Goal: Task Accomplishment & Management: Use online tool/utility

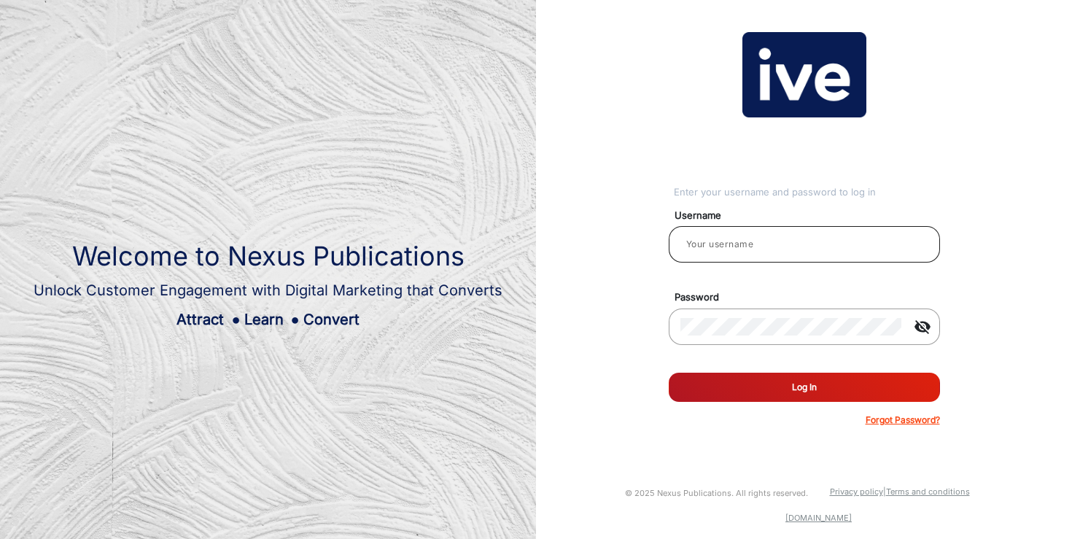
click at [762, 238] on input "email" at bounding box center [804, 243] width 248 height 17
type input "[PERSON_NAME]"
click at [668, 372] on button "Log In" at bounding box center [803, 386] width 271 height 29
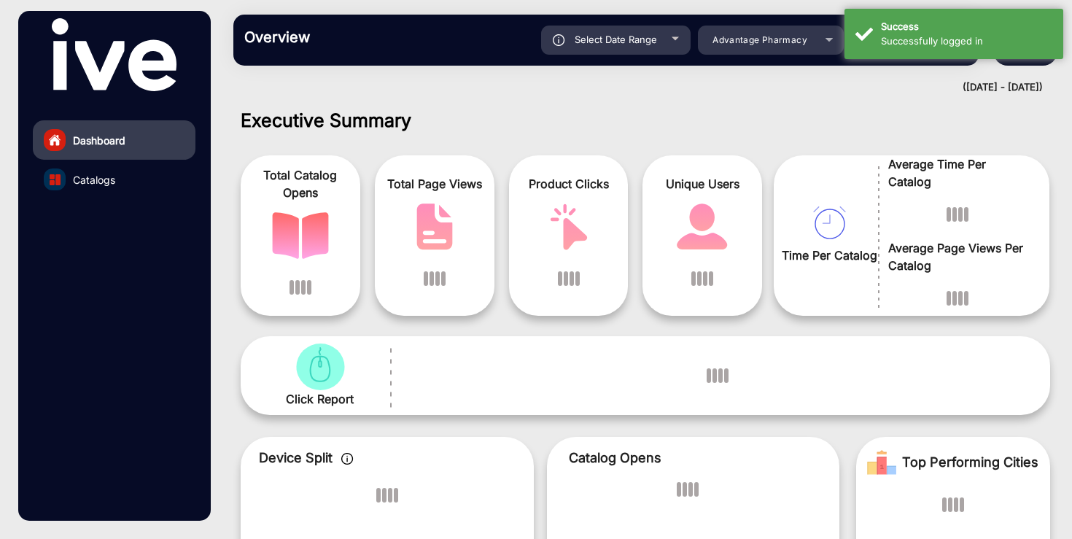
scroll to position [11, 0]
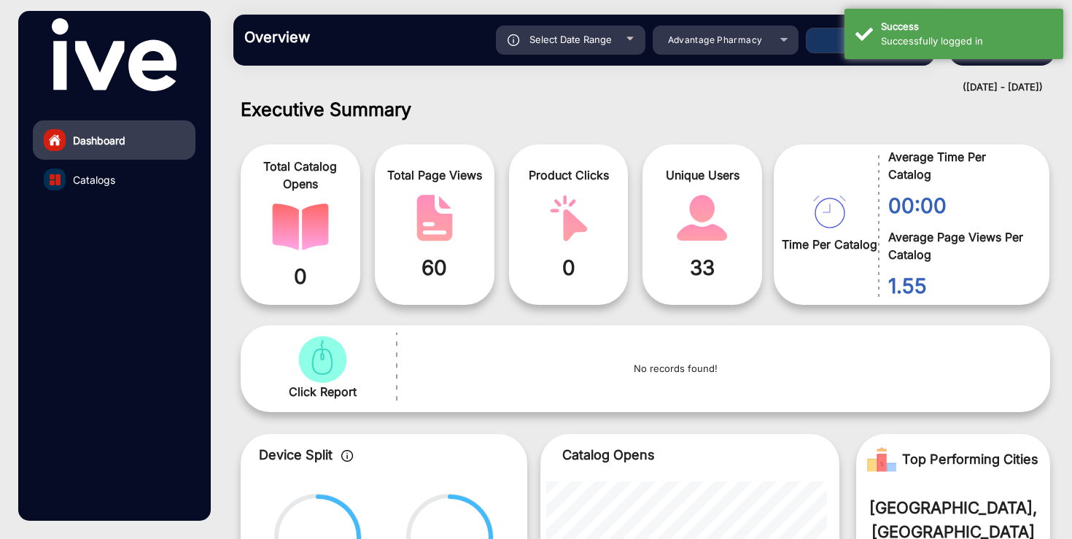
click at [578, 42] on span "Select Date Range" at bounding box center [570, 40] width 82 height 12
type input "[DATE]"
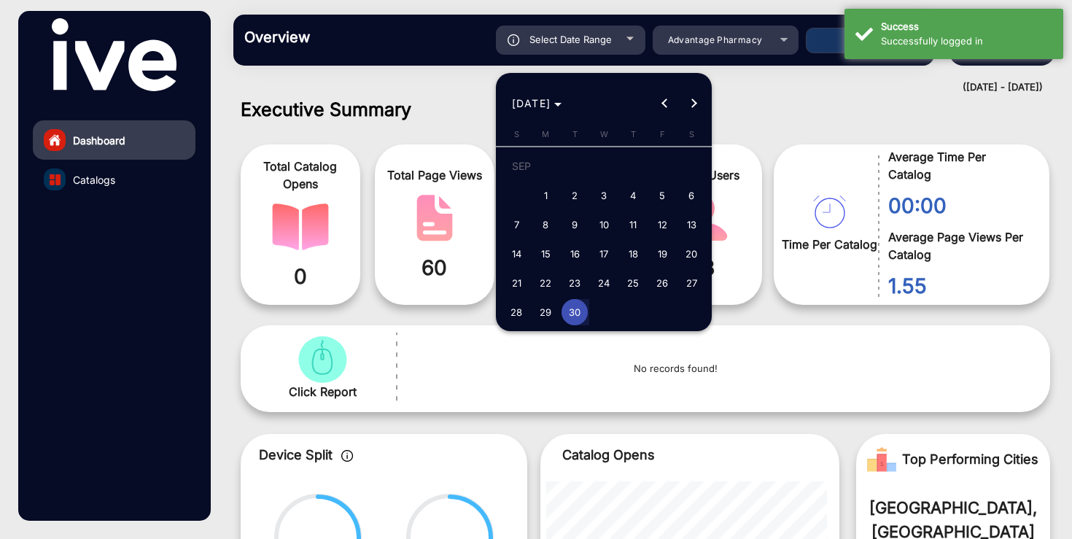
click at [541, 190] on span "1" at bounding box center [545, 195] width 26 height 26
type input "[DATE]"
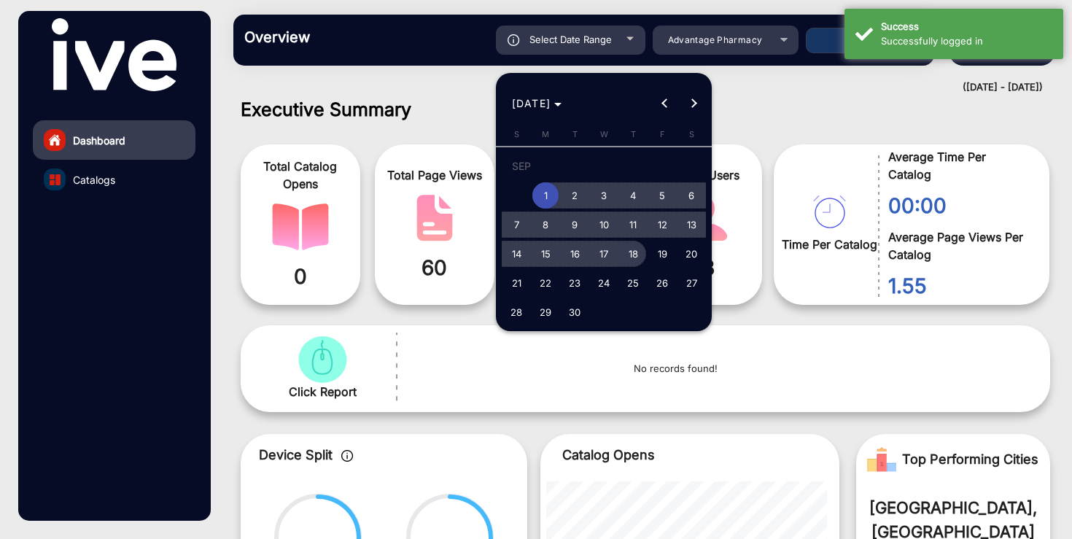
click at [636, 252] on span "18" at bounding box center [633, 254] width 26 height 26
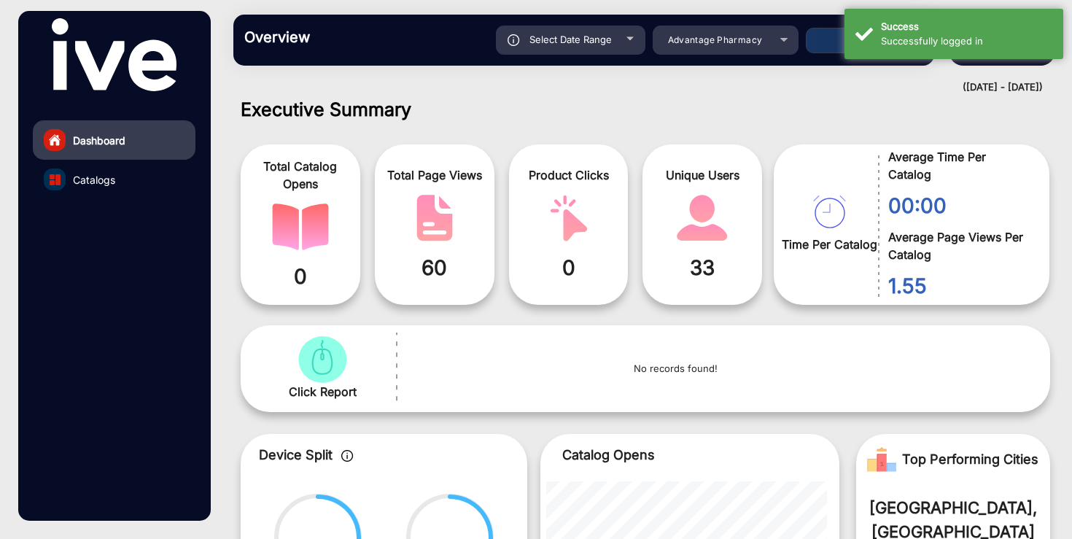
type input "[DATE]"
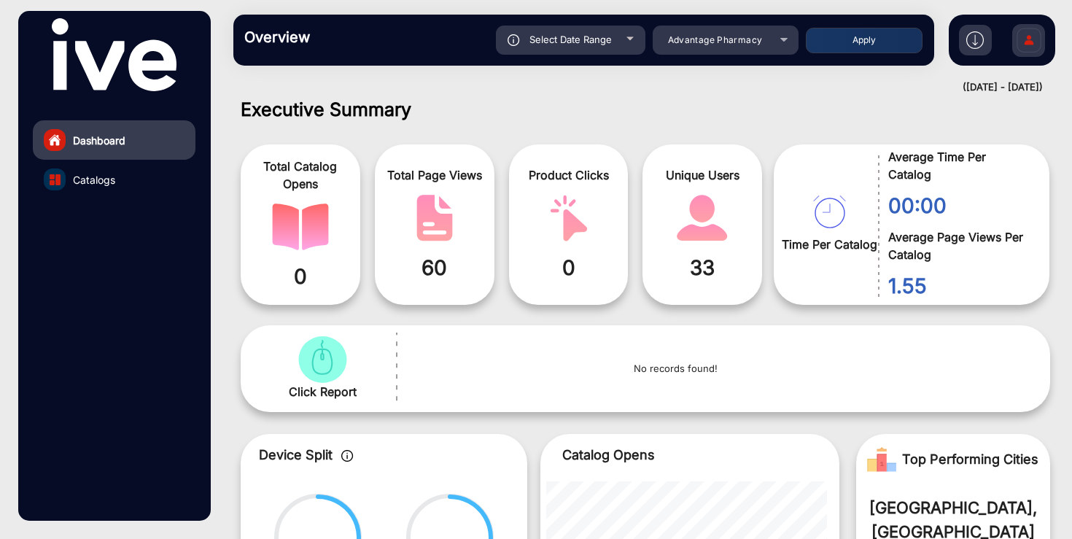
click at [606, 36] on span "Select Date Range" at bounding box center [570, 40] width 82 height 12
type input "[DATE]"
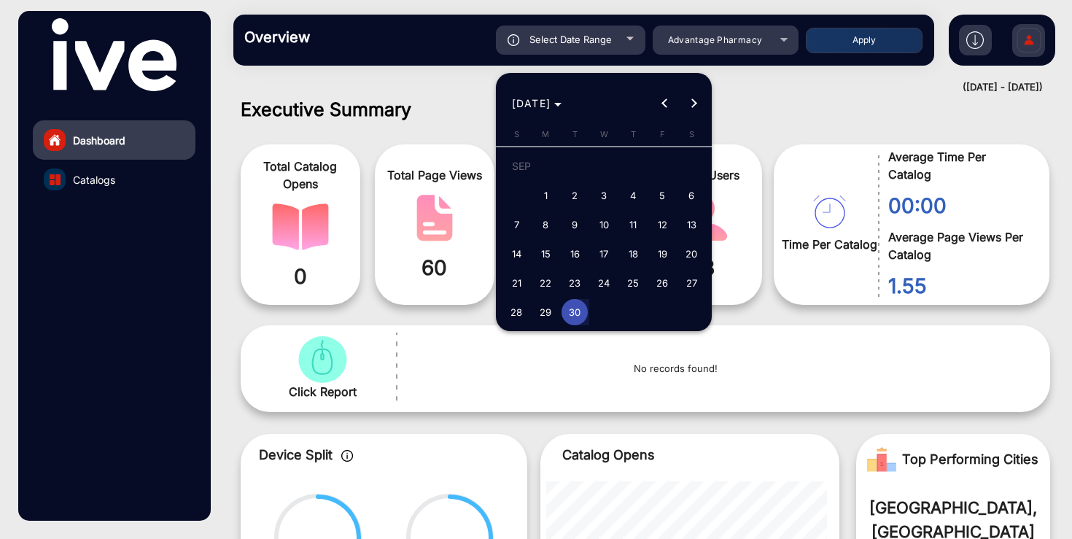
click at [626, 252] on span "18" at bounding box center [633, 254] width 26 height 26
type input "[DATE]"
click at [691, 104] on button "Next month" at bounding box center [693, 103] width 29 height 29
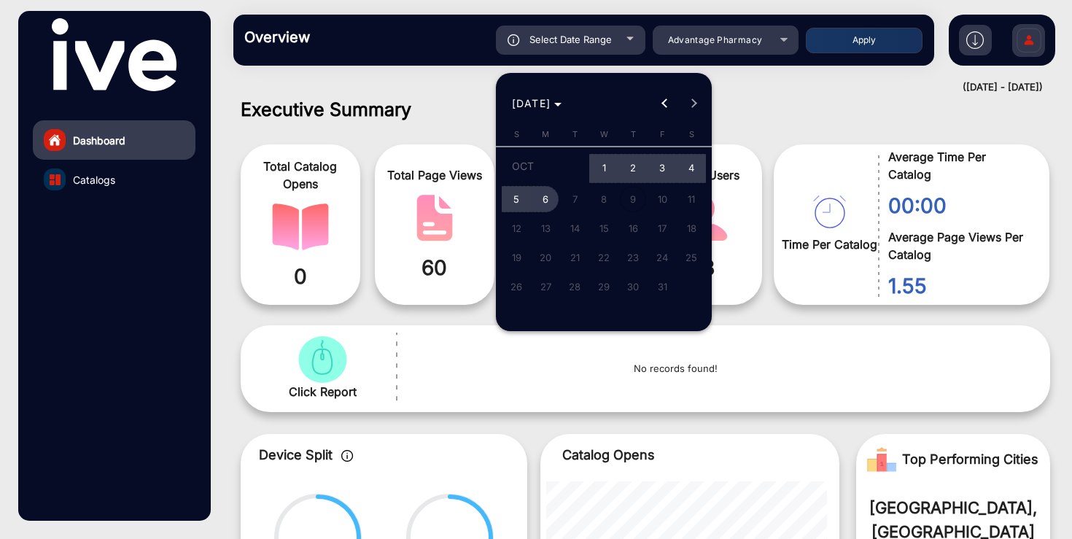
click at [547, 195] on span "6" at bounding box center [545, 199] width 26 height 26
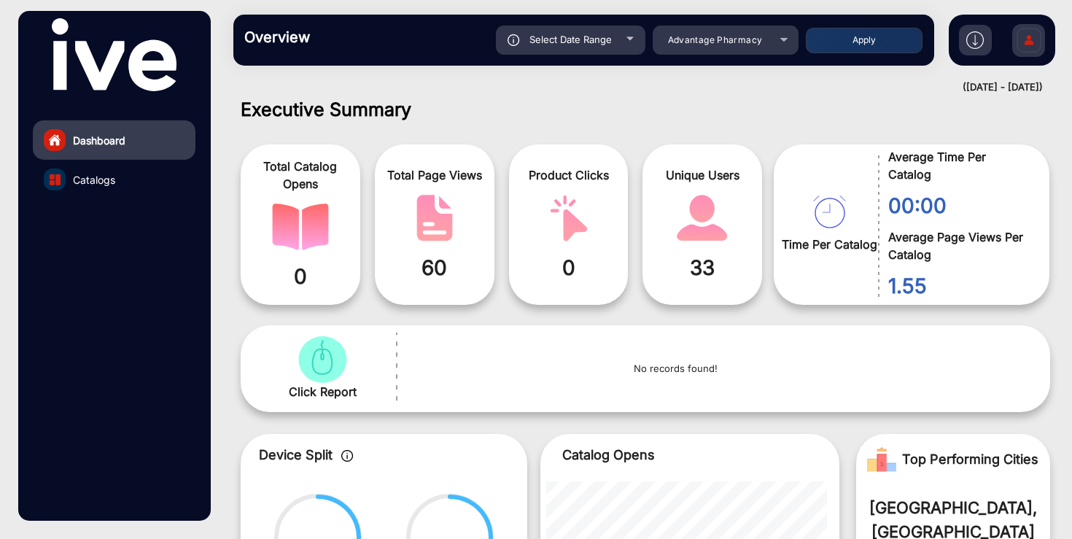
type input "[DATE]"
click at [743, 46] on div "Advantage Pharmacy" at bounding box center [714, 39] width 117 height 17
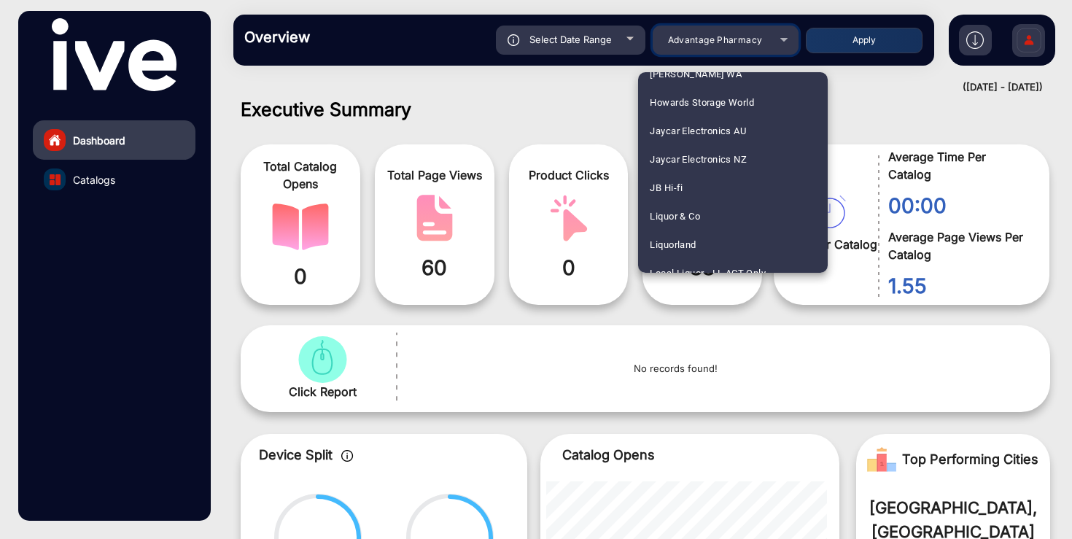
scroll to position [1432, 0]
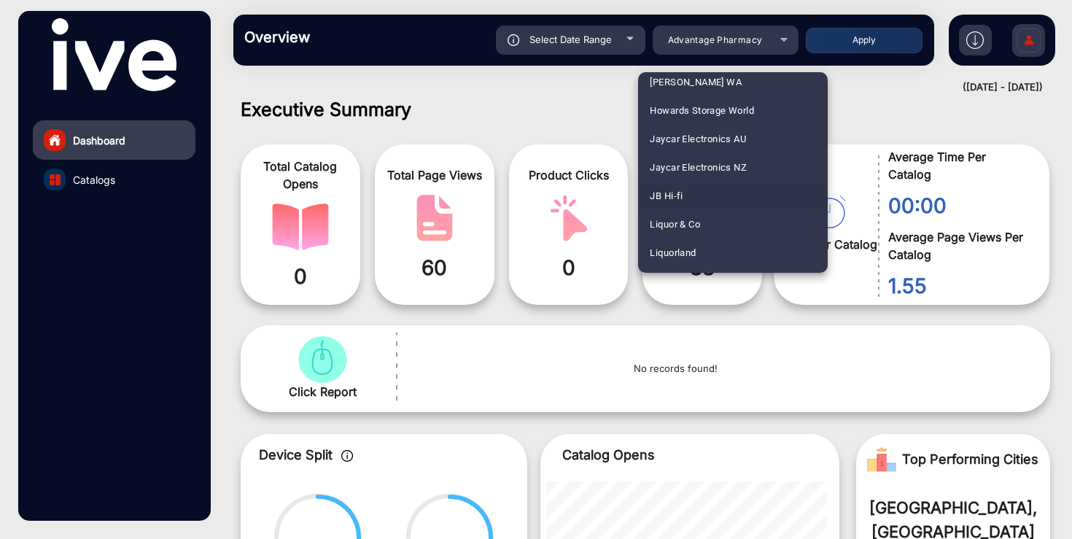
click at [688, 188] on mat-option "JB Hi-fi" at bounding box center [733, 196] width 190 height 28
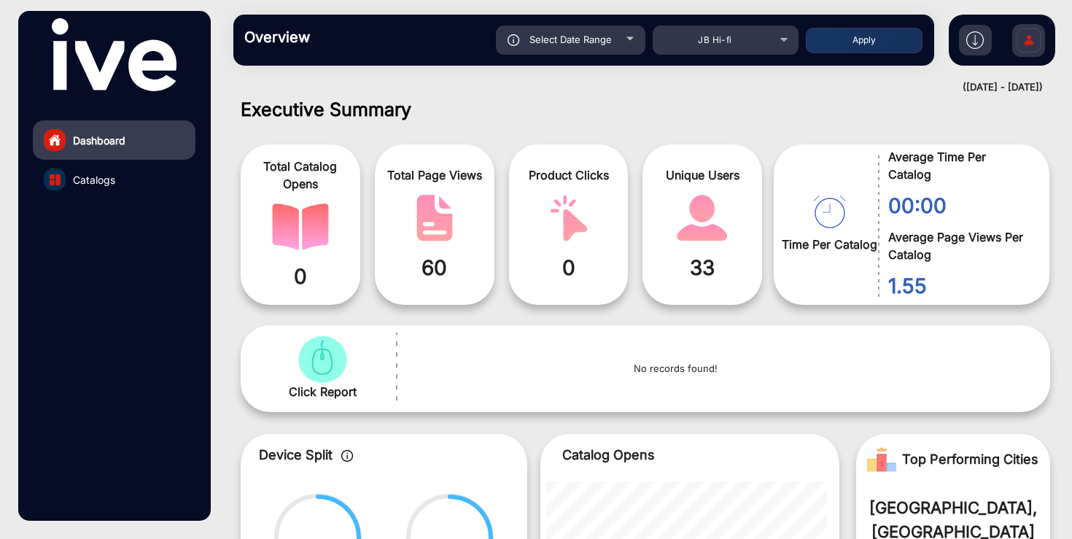
click at [859, 45] on button "Apply" at bounding box center [863, 41] width 117 height 26
type input "[DATE]"
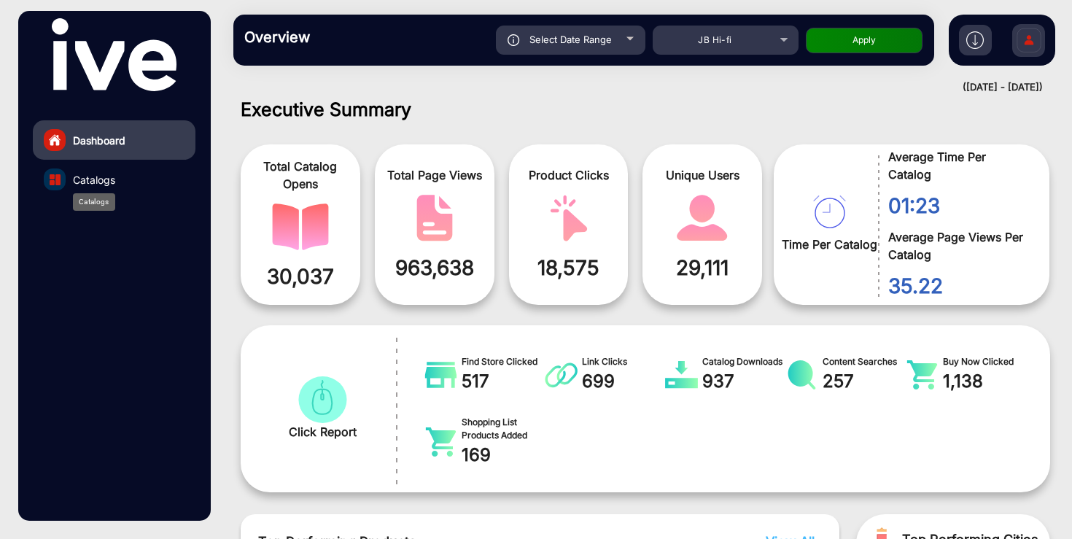
click at [104, 182] on span "Catalogs" at bounding box center [94, 179] width 42 height 15
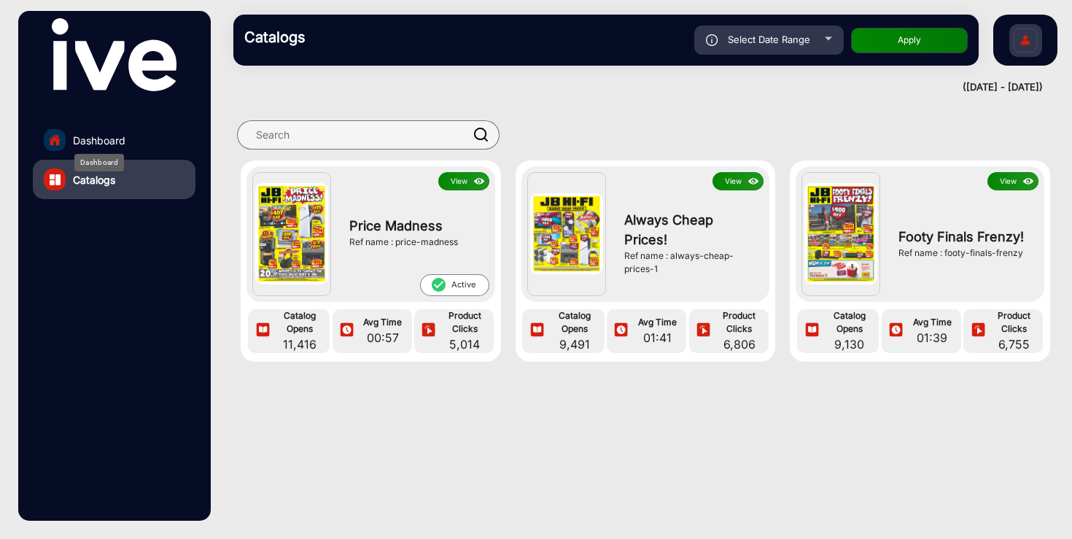
click at [101, 155] on div "Dashboard" at bounding box center [99, 162] width 50 height 17
click at [106, 154] on div "Dashboard" at bounding box center [99, 162] width 50 height 17
click at [112, 144] on span "Dashboard" at bounding box center [99, 140] width 52 height 15
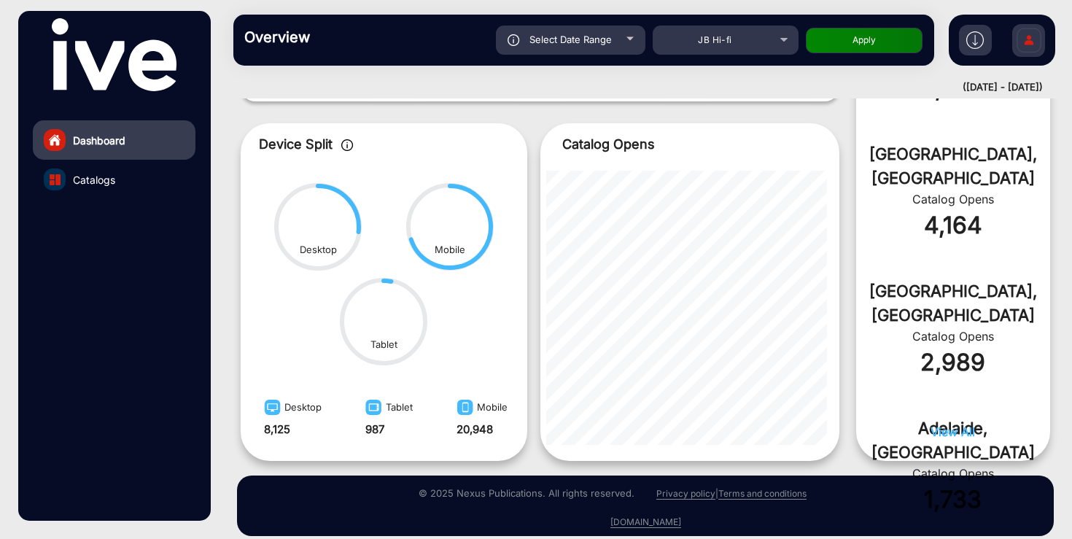
scroll to position [733, 0]
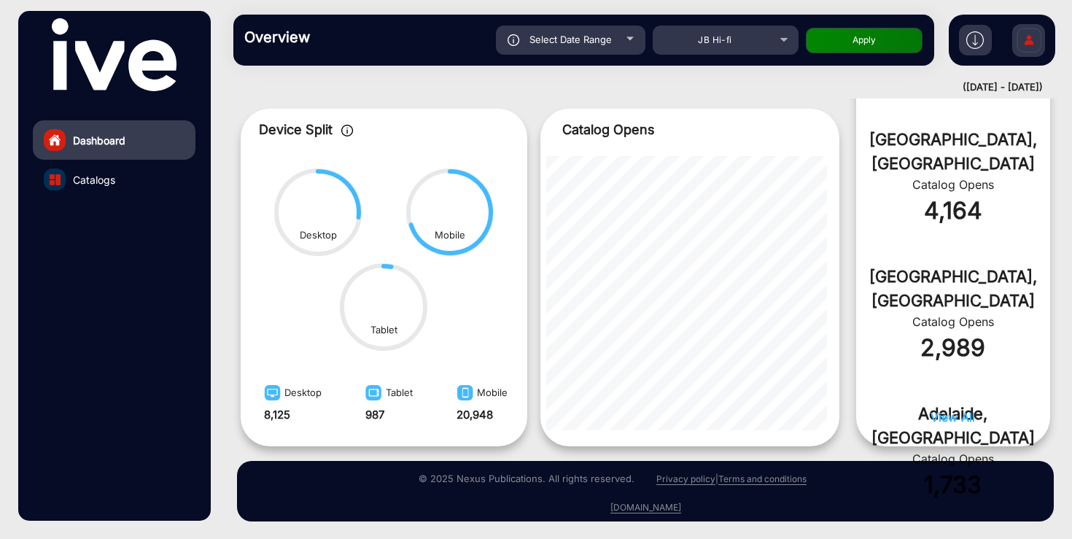
click at [975, 41] on img at bounding box center [974, 39] width 17 height 17
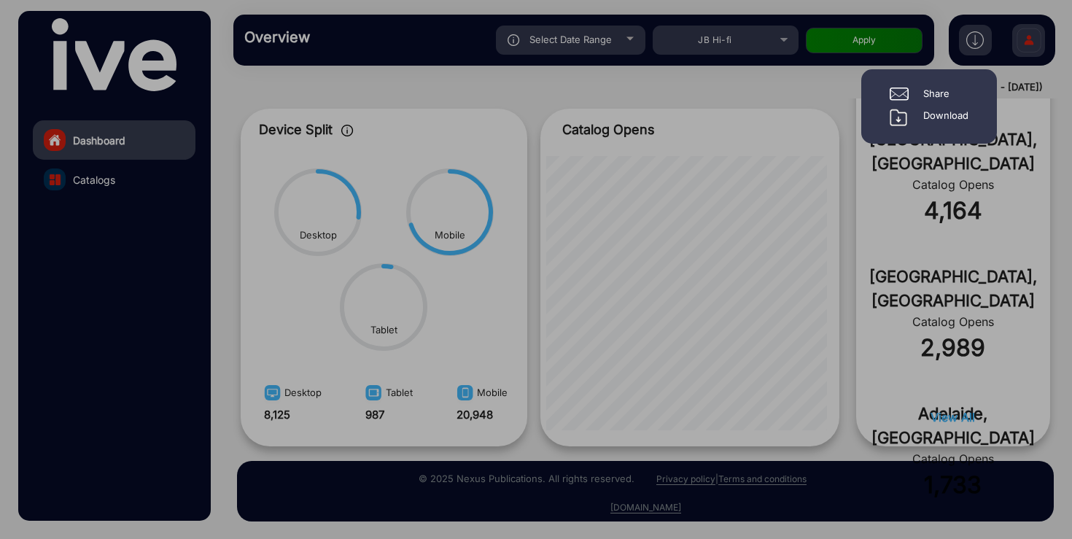
click at [936, 112] on div "Download" at bounding box center [945, 117] width 45 height 17
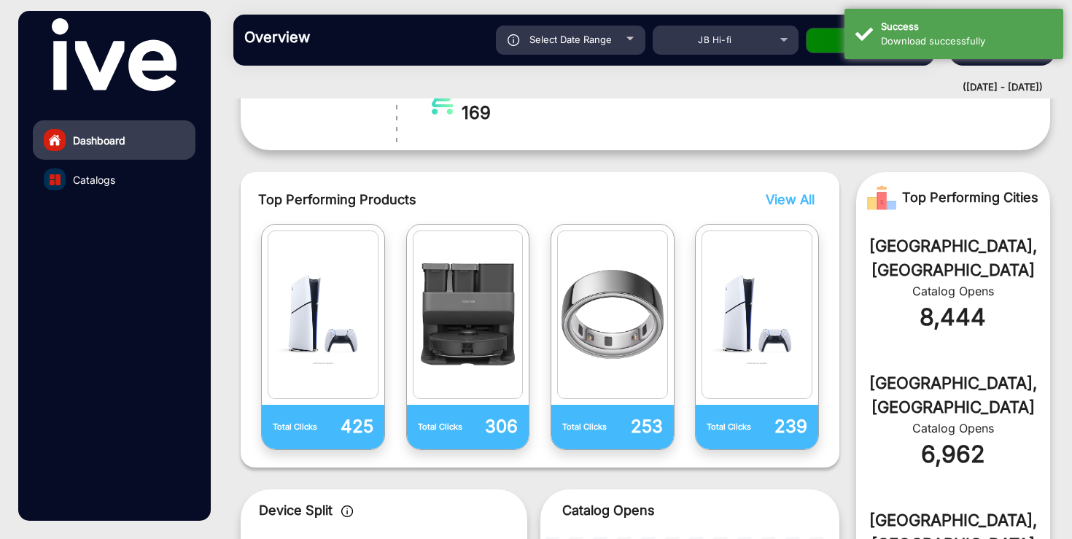
scroll to position [354, 0]
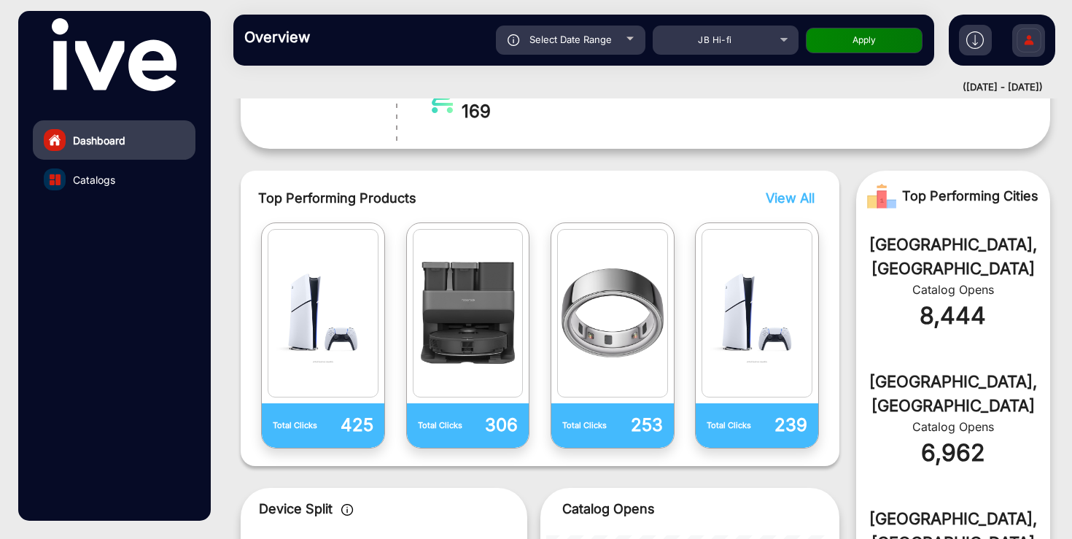
click at [536, 153] on div "Executive Summary Total Catalog Opens 30,037 Total Page Views 963,638 Product C…" at bounding box center [645, 290] width 831 height 1071
